Goal: Task Accomplishment & Management: Manage account settings

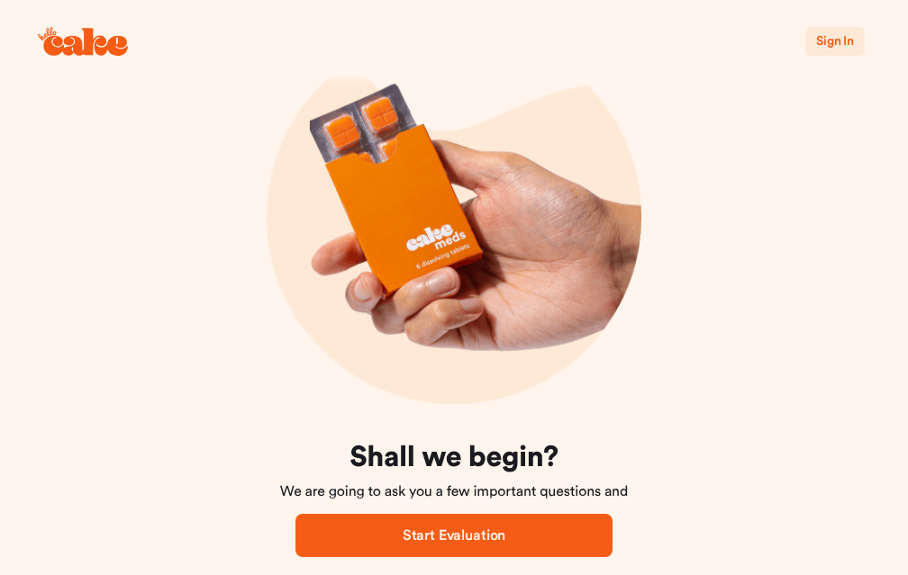
scroll to position [92, 0]
click at [832, 53] on button "Sign In" at bounding box center [834, 41] width 59 height 29
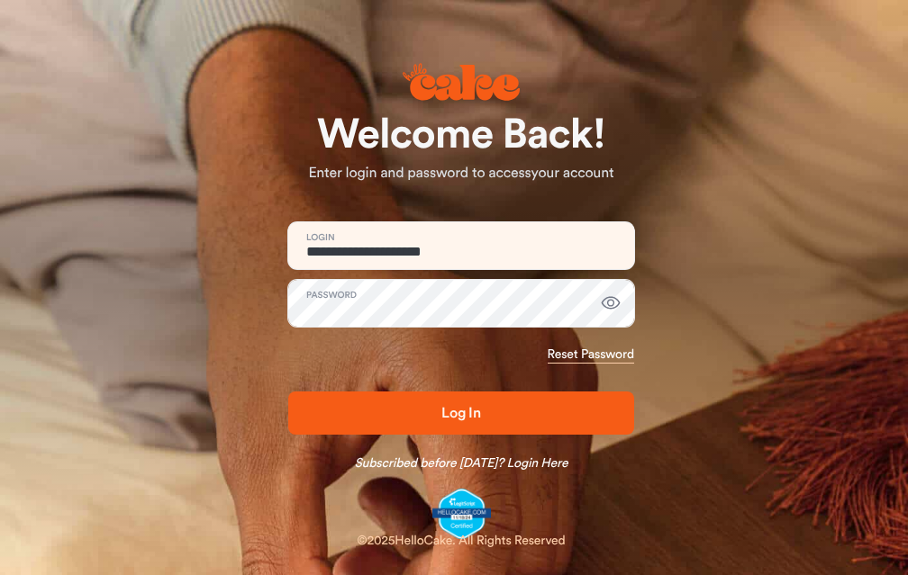
click at [634, 428] on button "Log In" at bounding box center [461, 413] width 346 height 43
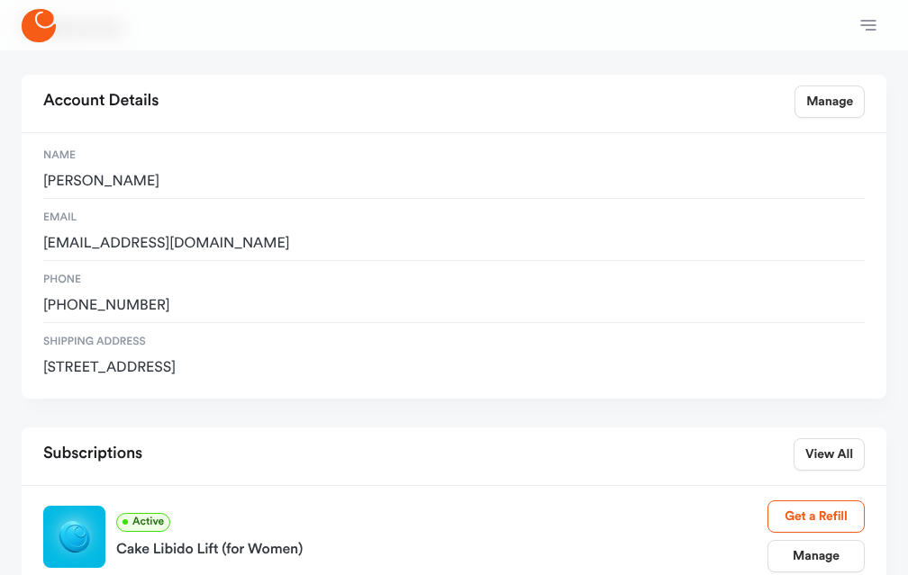
scroll to position [184, 0]
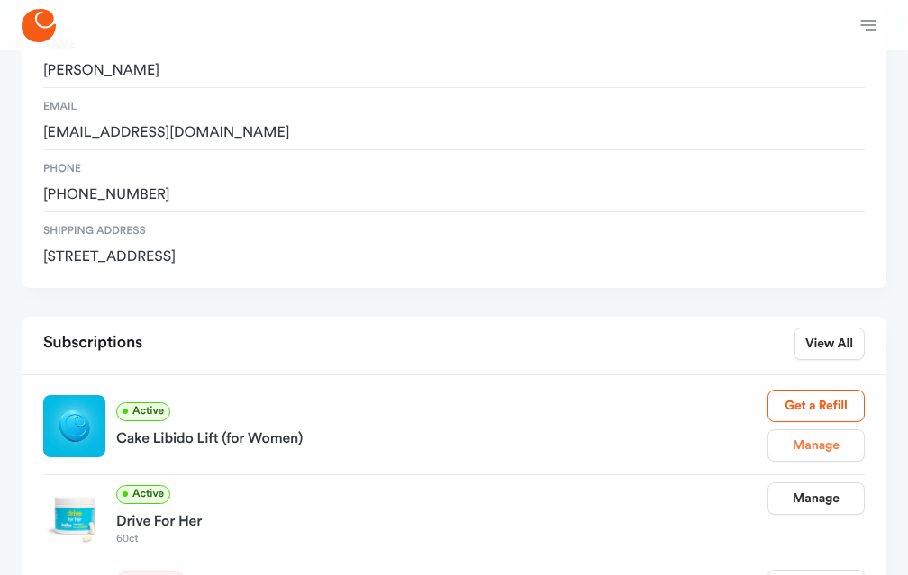
click at [807, 430] on link "Manage" at bounding box center [815, 446] width 97 height 32
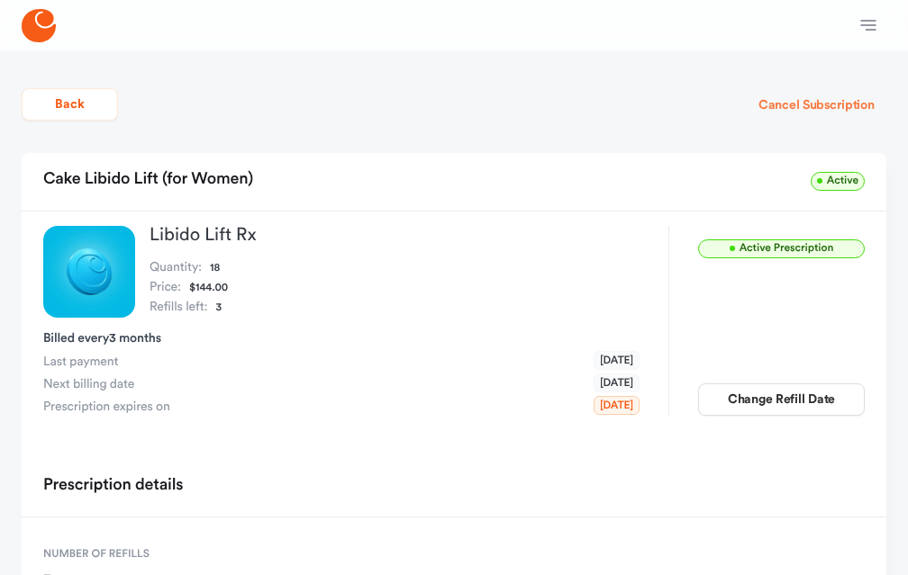
click at [811, 107] on button "Cancel Subscription" at bounding box center [817, 105] width 140 height 32
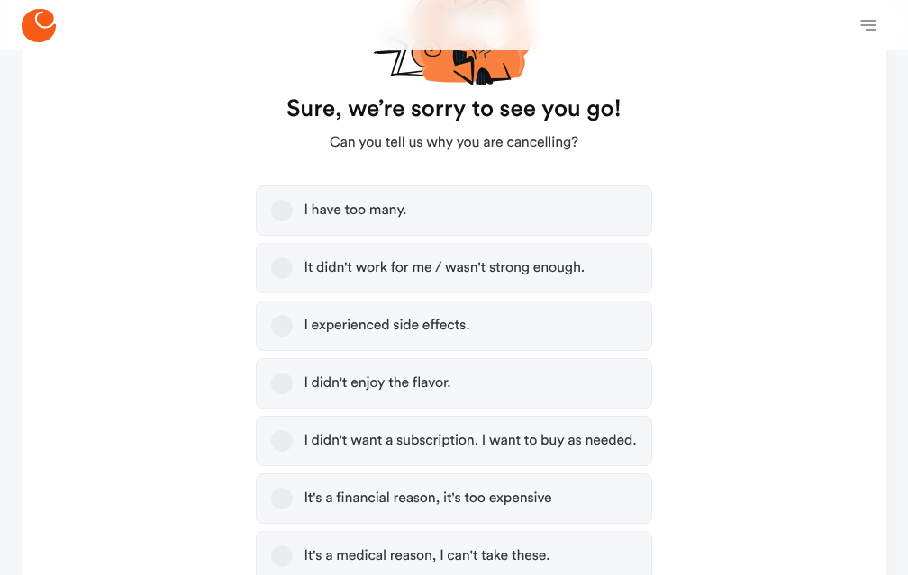
scroll to position [276, 0]
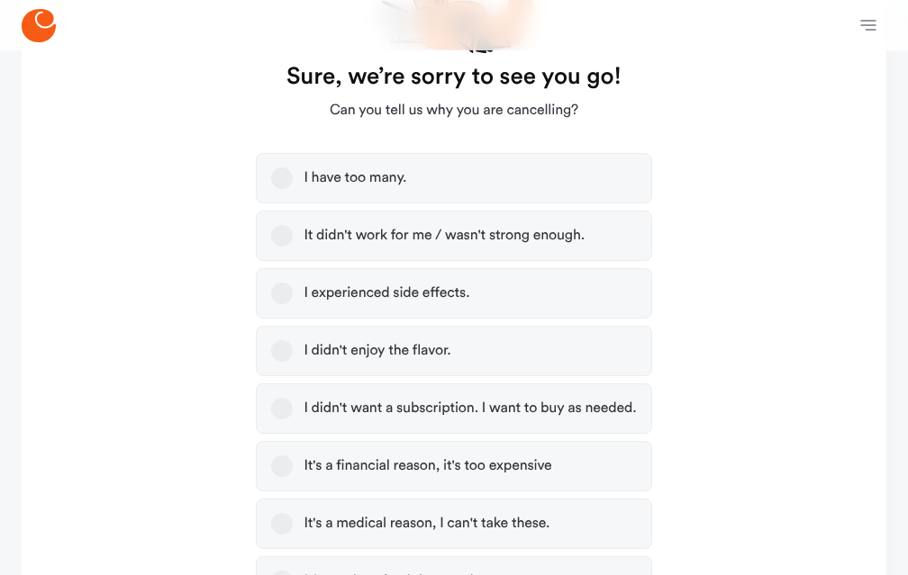
click at [404, 409] on label "I didn't want a subscription. I want to buy as needed." at bounding box center [453, 409] width 395 height 50
click at [405, 416] on div "I didn't want a subscription. I want to buy as needed." at bounding box center [469, 409] width 332 height 18
click at [293, 416] on button "I didn't want a subscription. I want to buy as needed." at bounding box center [282, 409] width 22 height 22
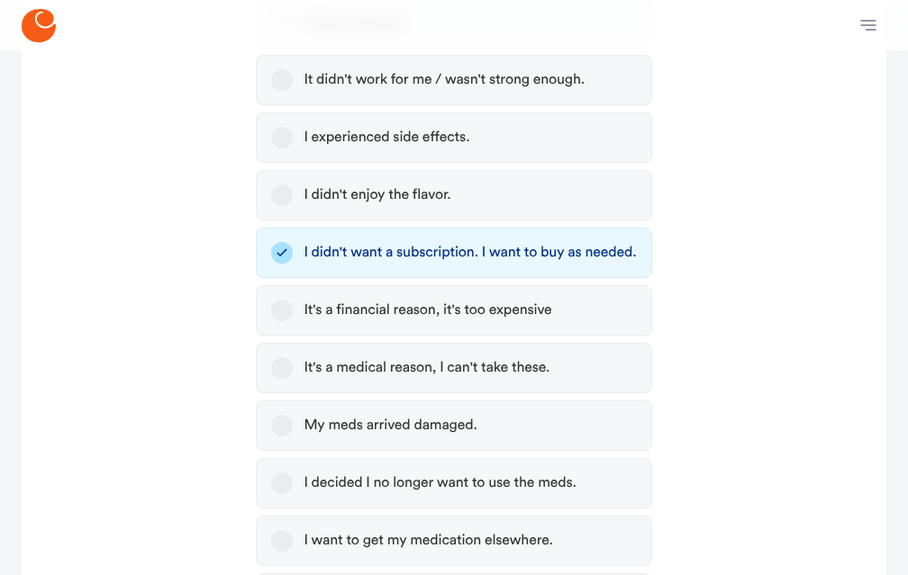
scroll to position [459, 0]
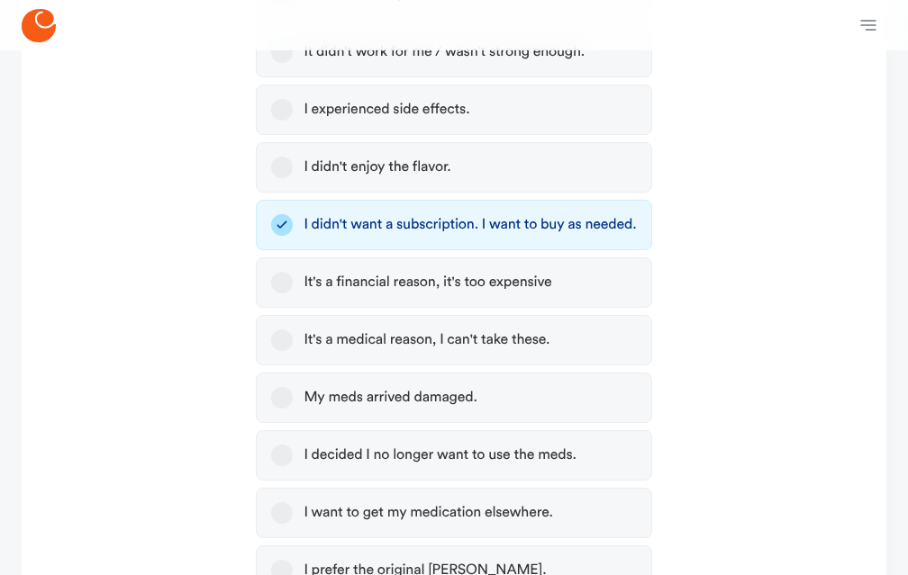
click at [487, 289] on div "It's a financial reason, it's too expensive" at bounding box center [427, 283] width 248 height 18
click at [293, 289] on button "It's a financial reason, it's too expensive" at bounding box center [282, 283] width 22 height 22
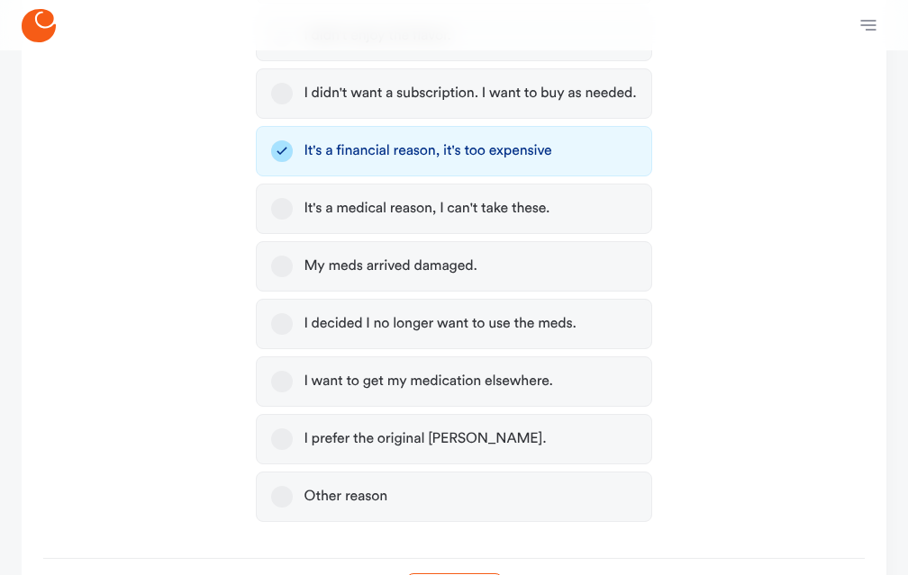
scroll to position [729, 0]
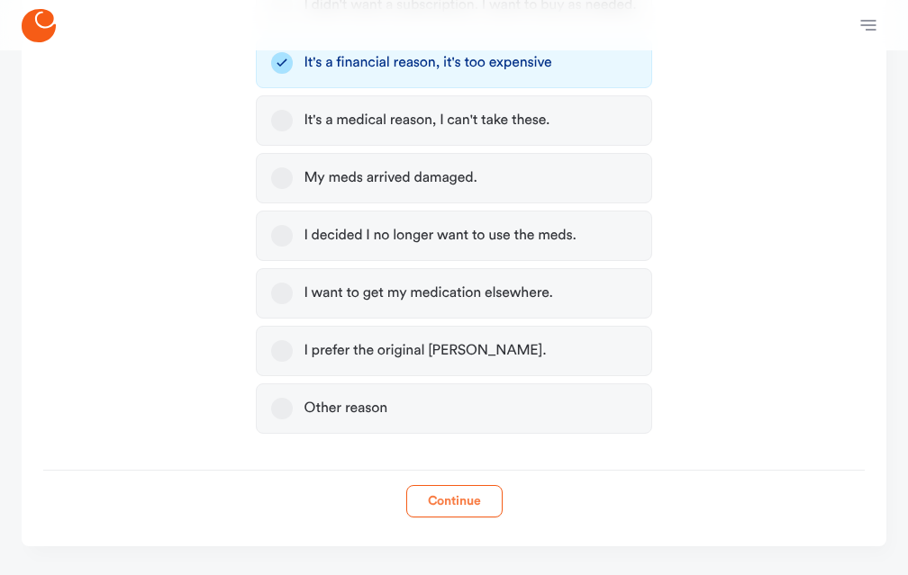
click at [449, 485] on button "Continue" at bounding box center [454, 501] width 96 height 32
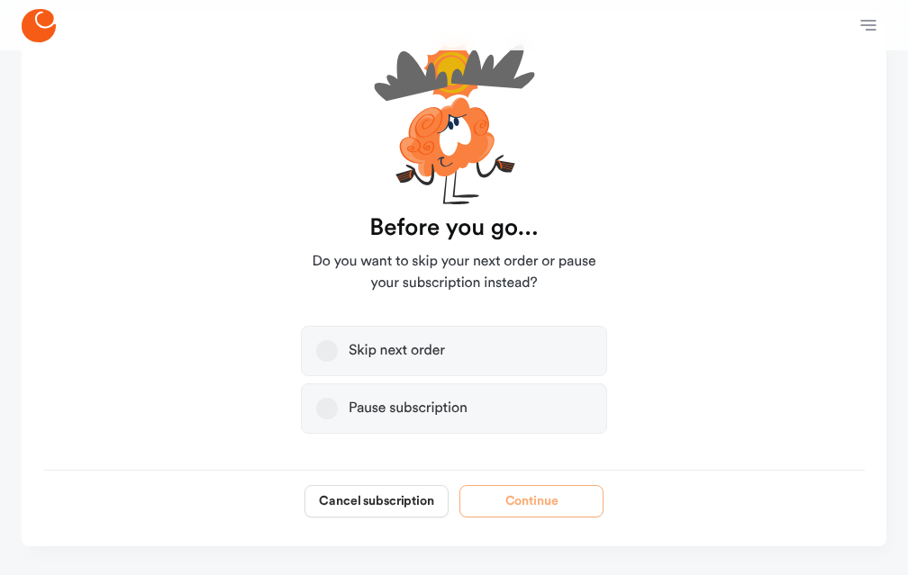
scroll to position [187, 0]
click at [409, 400] on div "Pause subscription" at bounding box center [408, 409] width 119 height 18
click at [338, 398] on button "Pause subscription" at bounding box center [327, 409] width 22 height 22
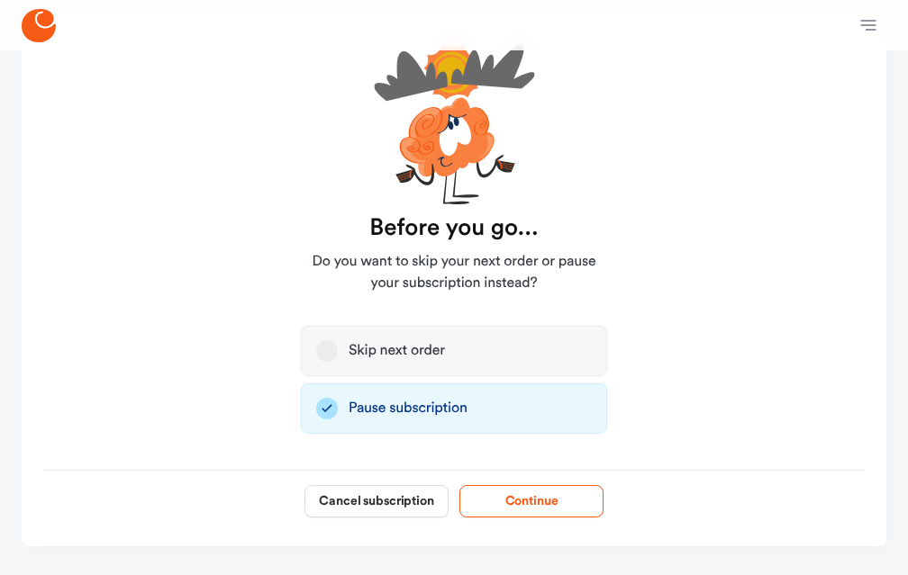
click at [529, 485] on button "Continue" at bounding box center [531, 501] width 144 height 32
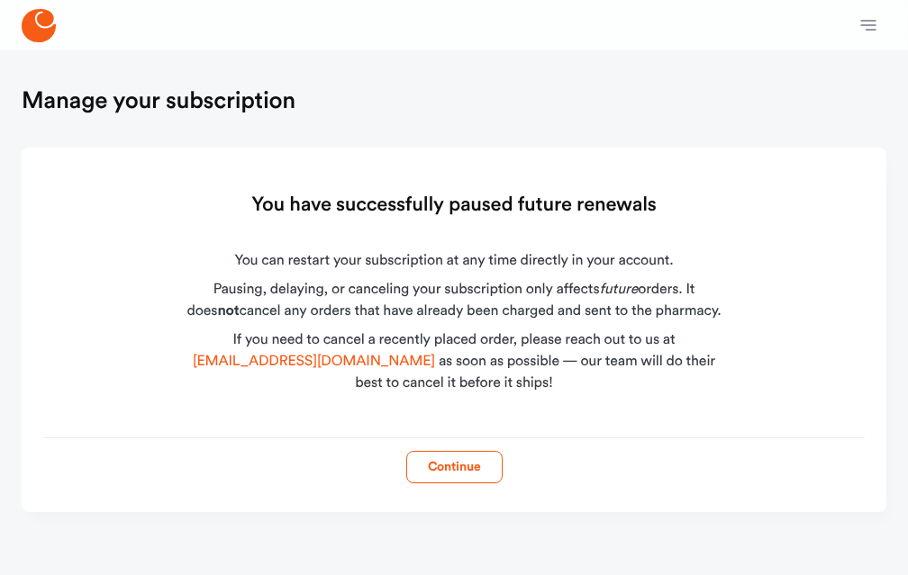
scroll to position [16, 0]
click at [463, 456] on button "Continue" at bounding box center [454, 467] width 96 height 32
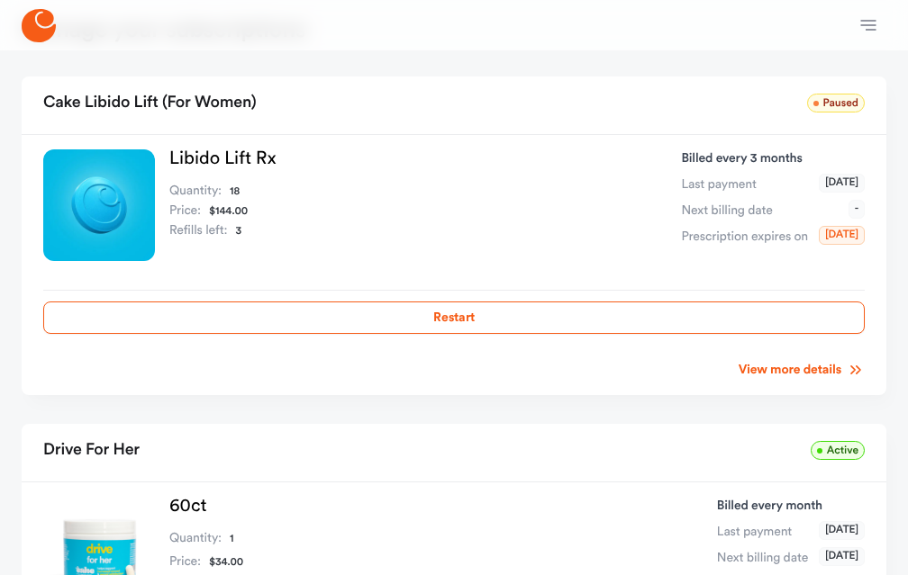
scroll to position [184, 0]
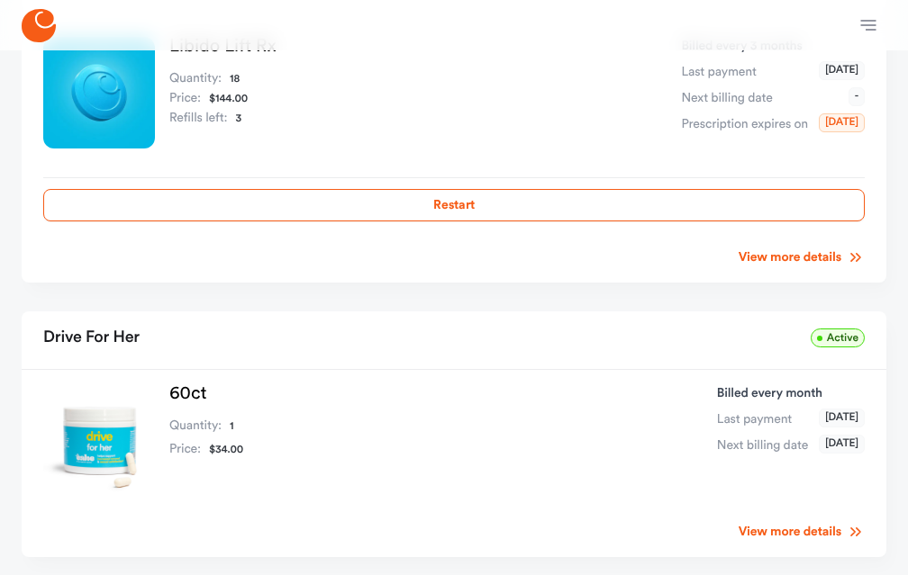
click at [717, 391] on div "Billed every month Last payment [DATE] Next billing date [DATE]" at bounding box center [791, 441] width 148 height 112
click at [834, 329] on span "Active" at bounding box center [838, 338] width 54 height 19
click at [802, 523] on link "View more details" at bounding box center [801, 532] width 126 height 18
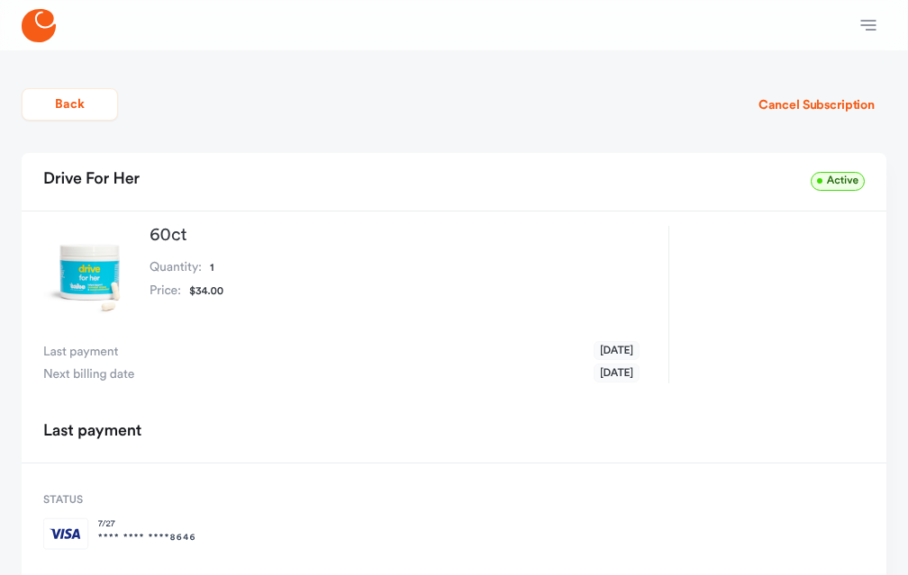
click at [117, 316] on img at bounding box center [89, 272] width 92 height 92
click at [76, 115] on button "Back" at bounding box center [70, 104] width 96 height 32
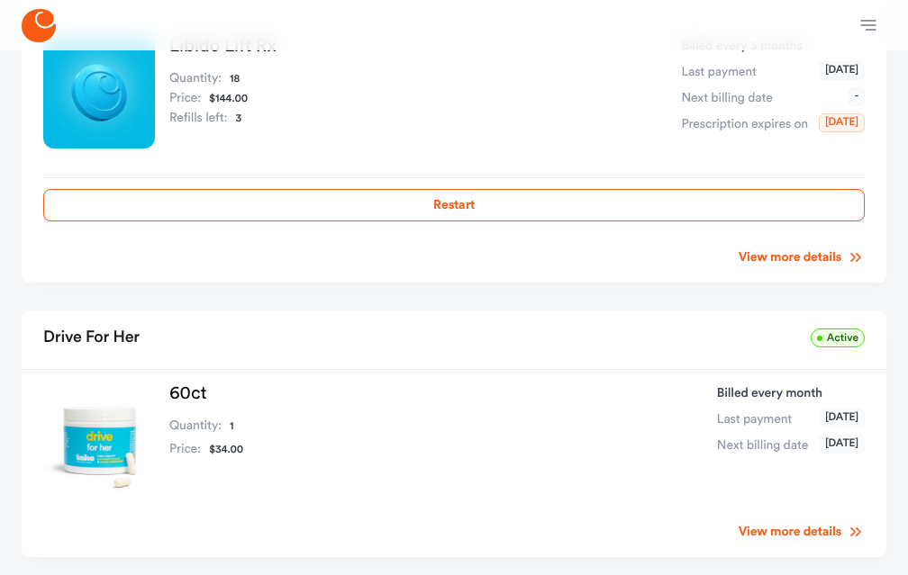
scroll to position [276, 0]
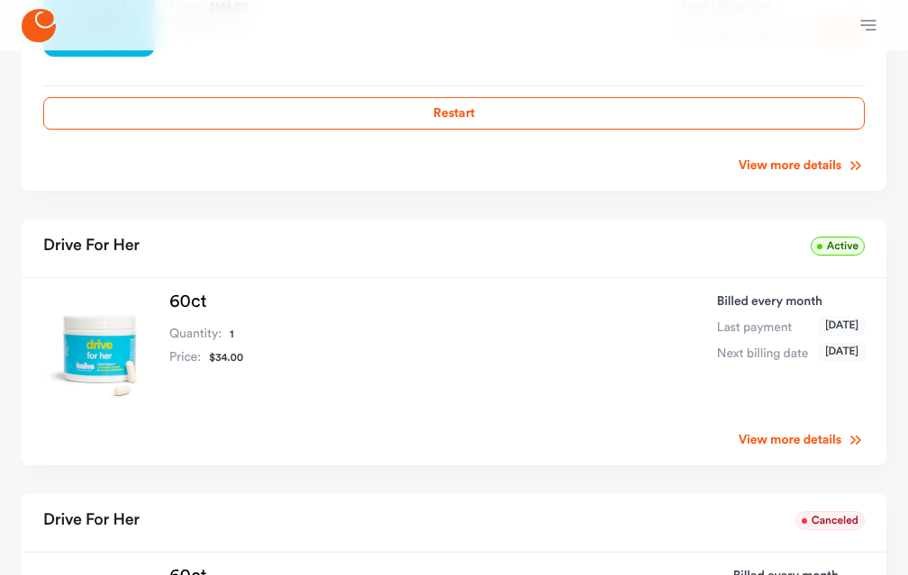
click at [835, 237] on span "Active" at bounding box center [838, 246] width 54 height 19
click at [161, 293] on div "60ct Quantity: 1 Price: $34.00" at bounding box center [143, 349] width 200 height 112
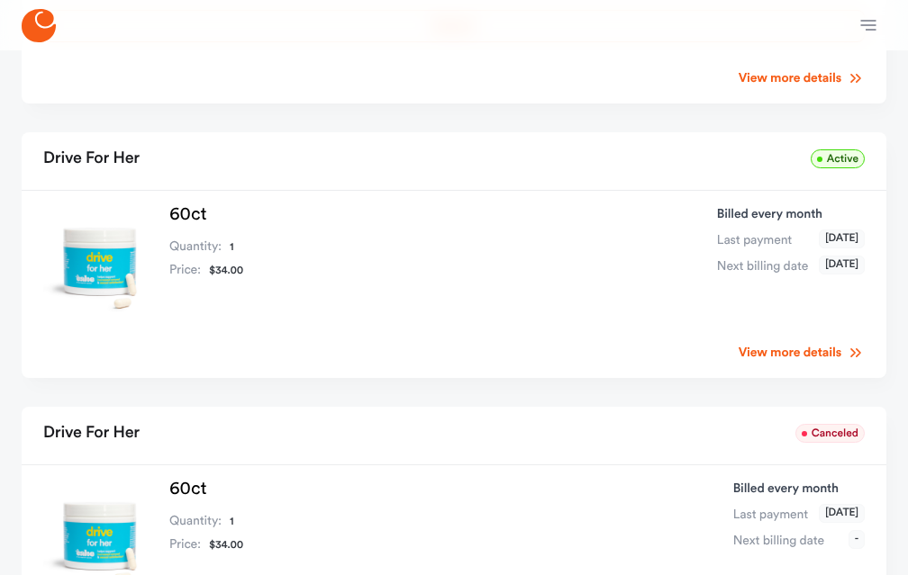
scroll to position [459, 0]
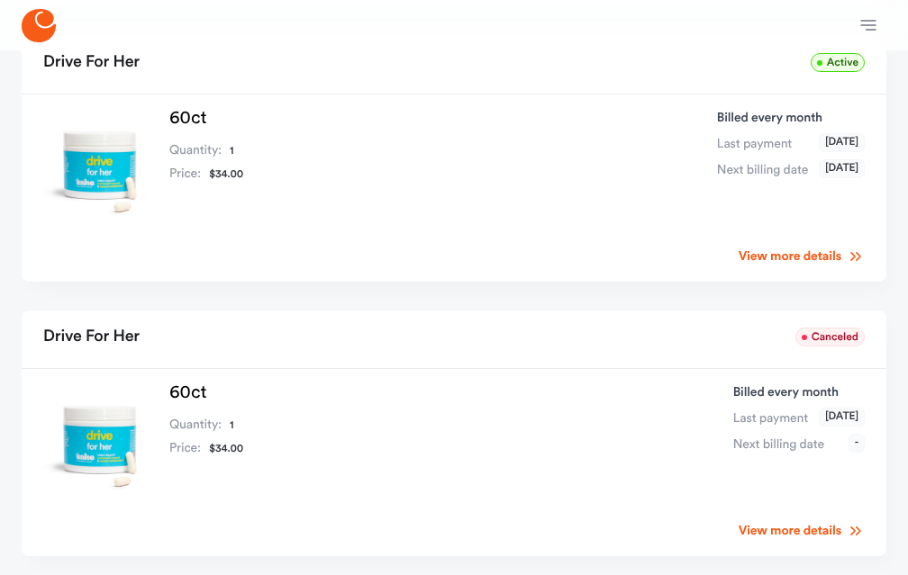
click at [795, 510] on div "View more details" at bounding box center [453, 526] width 821 height 32
click at [786, 522] on link "View more details" at bounding box center [801, 531] width 126 height 18
